Goal: Navigation & Orientation: Find specific page/section

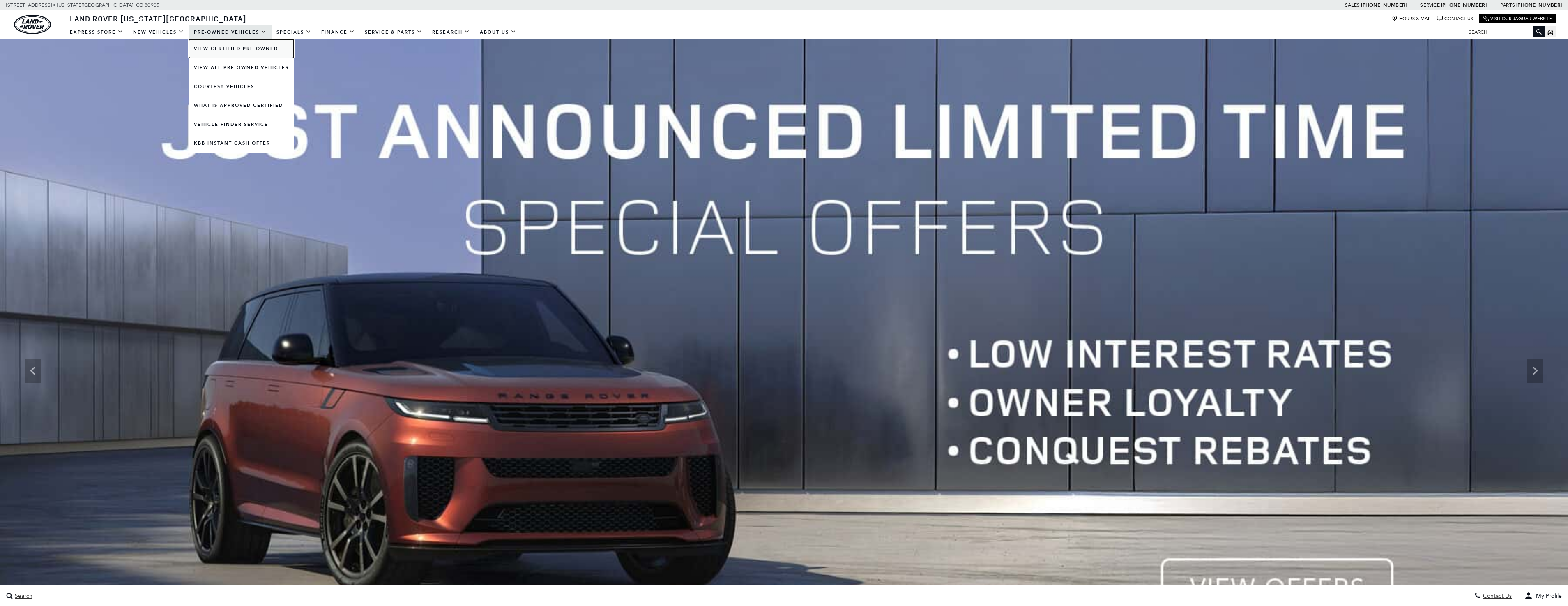
click at [226, 51] on link "View Certified Pre-Owned" at bounding box center [241, 48] width 105 height 19
click at [224, 66] on link "View All Pre-Owned Vehicles" at bounding box center [241, 67] width 105 height 19
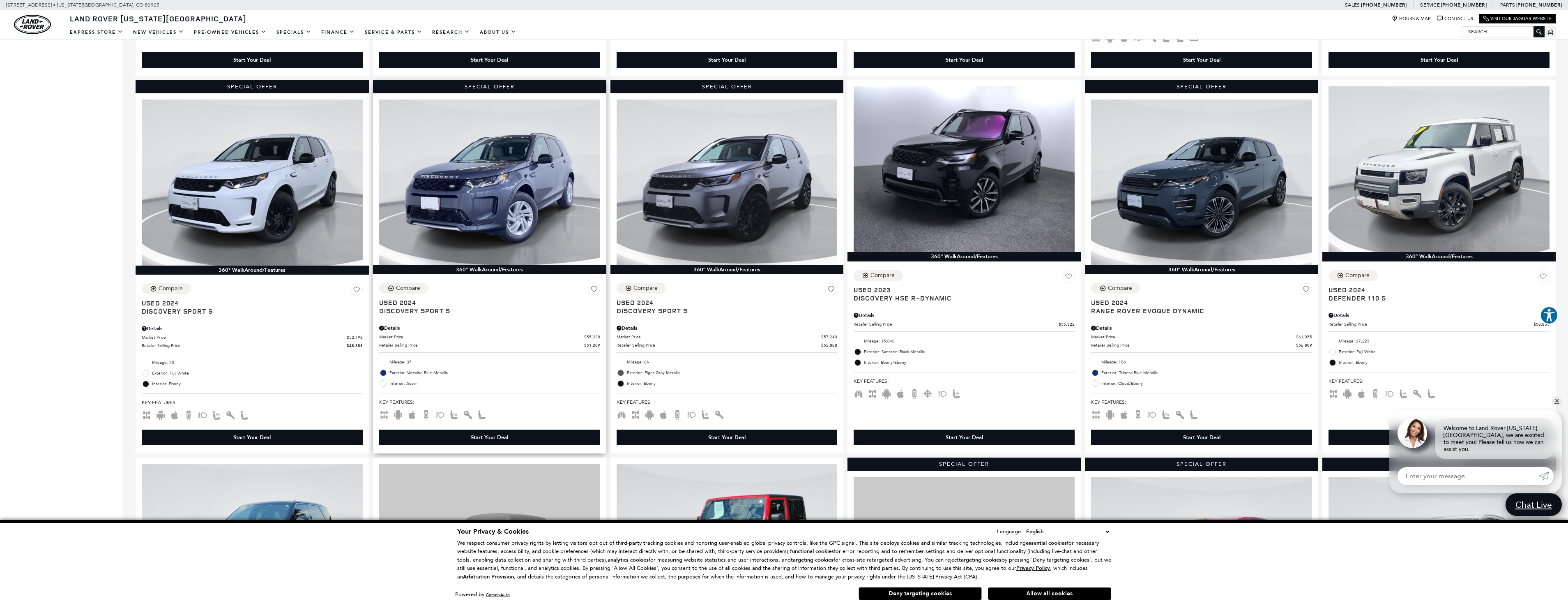
scroll to position [370, 0]
